Goal: Check status: Check status

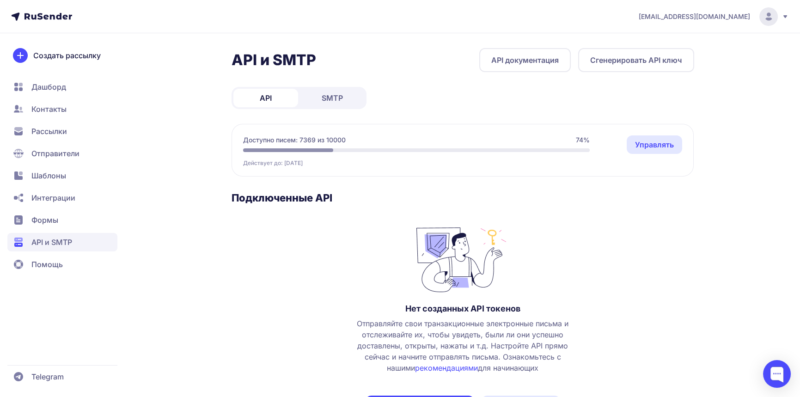
click at [339, 90] on link "SMTP" at bounding box center [332, 98] width 65 height 18
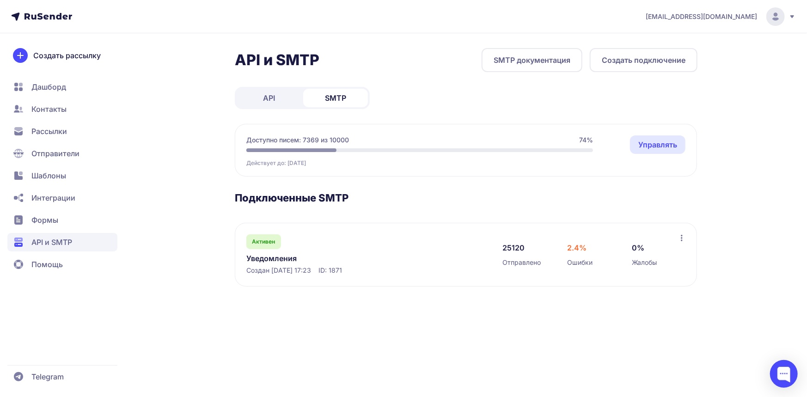
click at [286, 260] on link "Уведомления" at bounding box center [341, 258] width 190 height 11
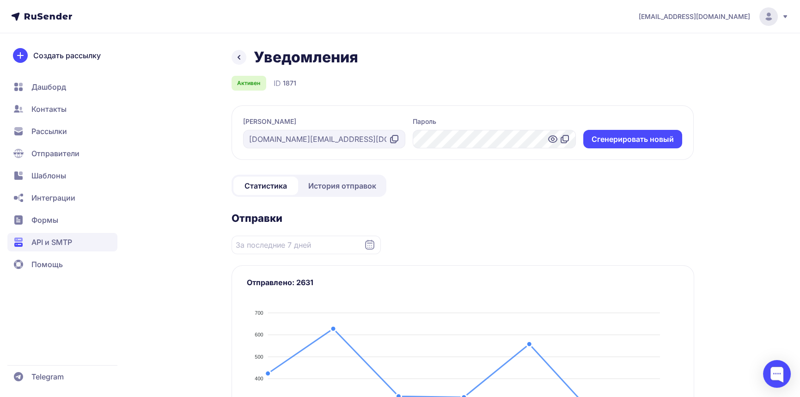
click at [60, 240] on span "API и SMTP" at bounding box center [51, 242] width 41 height 11
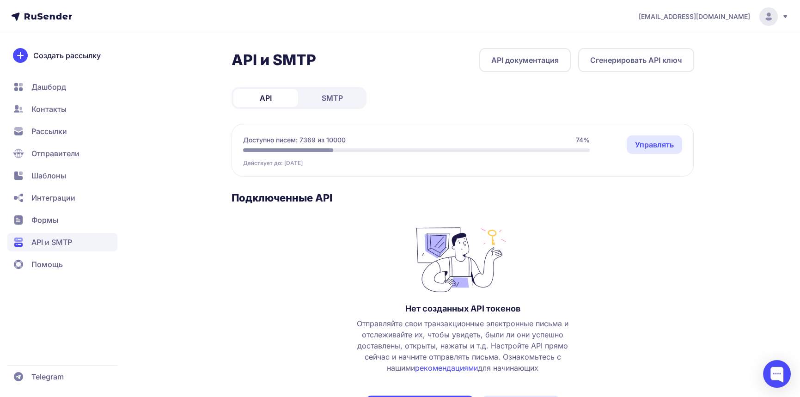
click at [42, 241] on span "API и SMTP" at bounding box center [51, 242] width 41 height 11
click at [332, 101] on span "SMTP" at bounding box center [332, 97] width 21 height 11
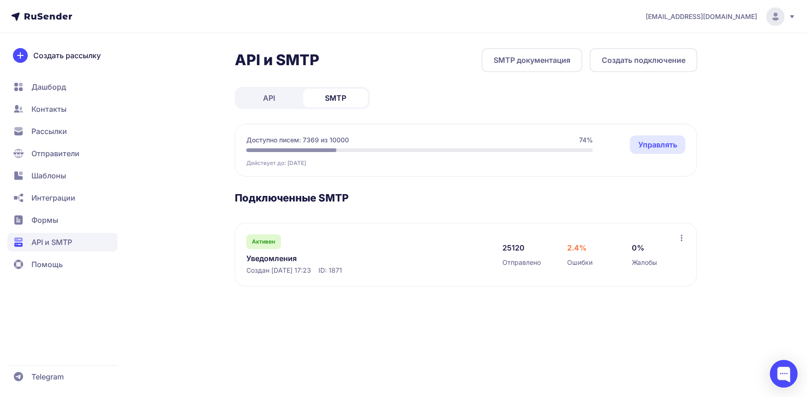
click at [279, 258] on link "Уведомления" at bounding box center [341, 258] width 190 height 11
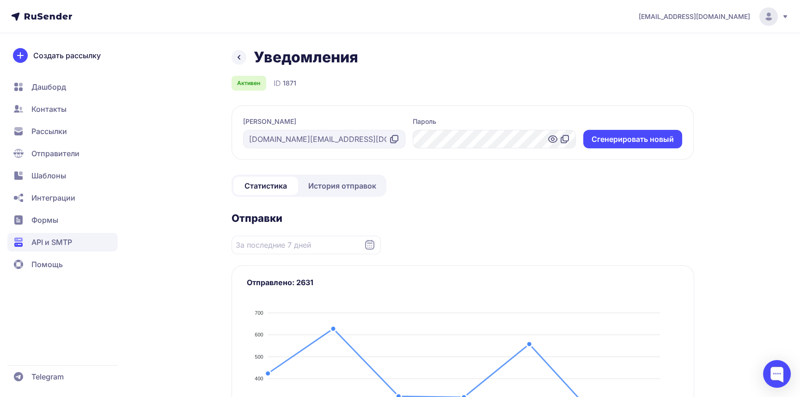
click at [369, 186] on span "История отправок" at bounding box center [342, 185] width 68 height 11
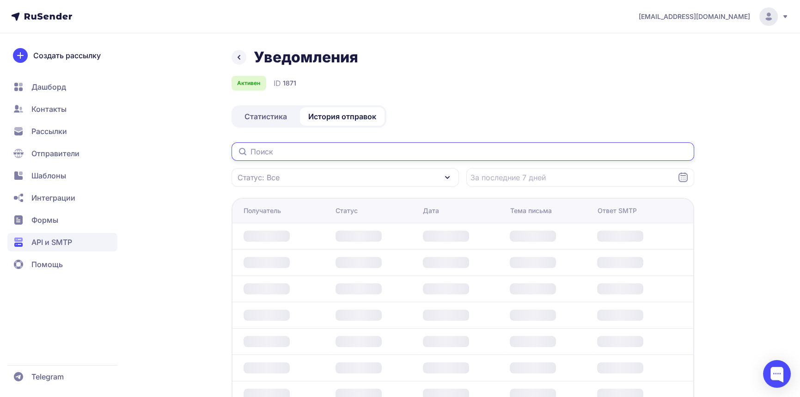
click at [302, 149] on input "text" at bounding box center [463, 151] width 463 height 18
paste input "Impraksen@gmail.com"
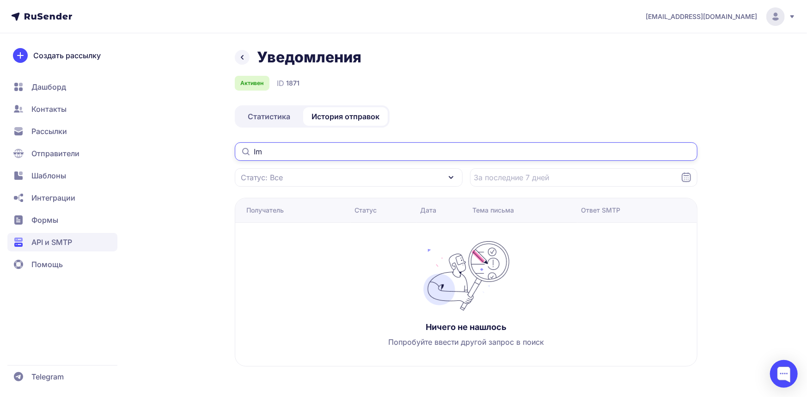
type input "I"
type input "Impraksen@gmail.com"
